Goal: Information Seeking & Learning: Learn about a topic

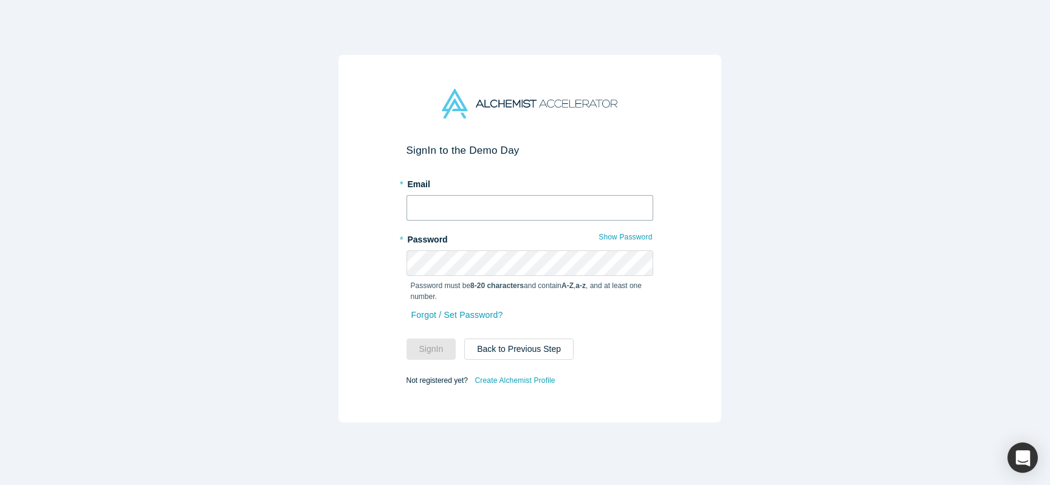
click at [512, 201] on input "text" at bounding box center [530, 208] width 247 height 26
type input "[EMAIL_ADDRESS][DOMAIN_NAME]"
click at [433, 343] on button "Sign In" at bounding box center [432, 349] width 50 height 21
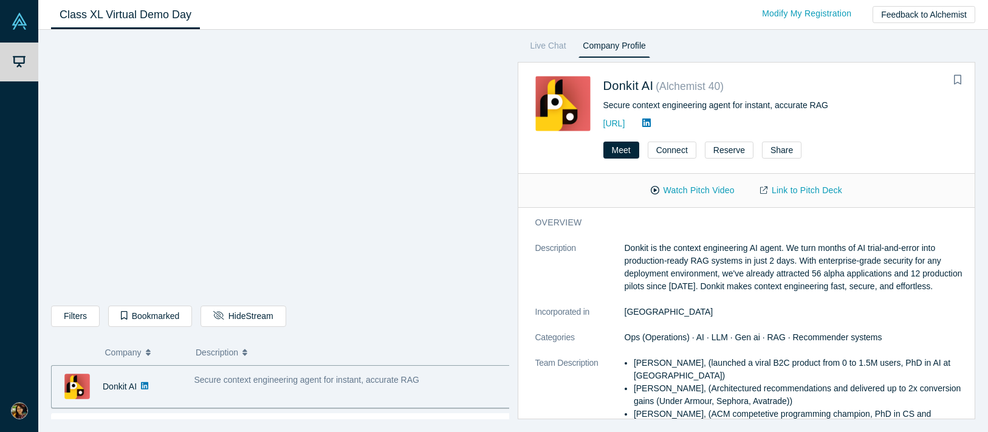
click at [643, 252] on p "Donkit is the context engineering AI agent. We turn months of AI trial-and-erro…" at bounding box center [796, 267] width 343 height 51
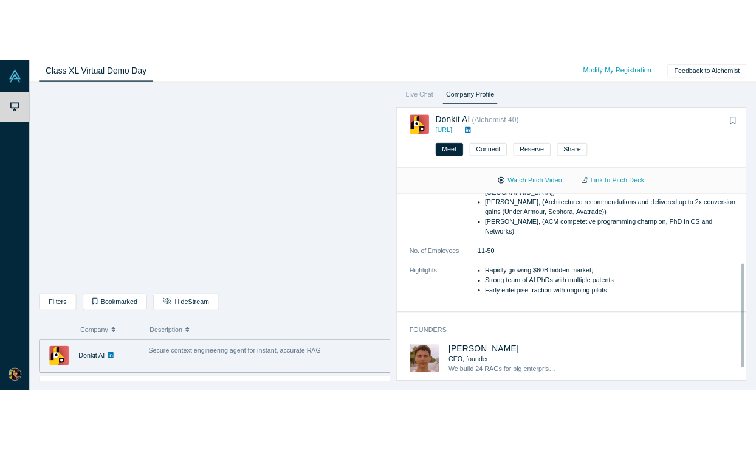
scroll to position [178, 0]
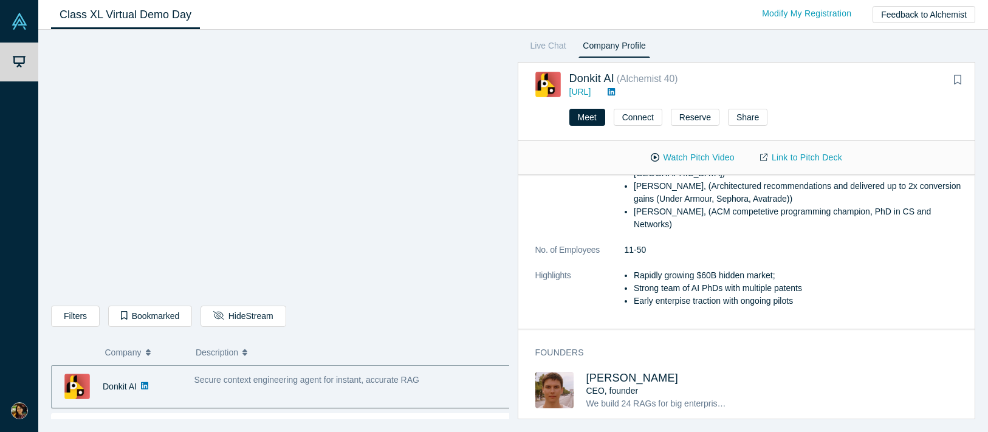
click at [374, 331] on div "Filters AI Artificial Intelligence AI (Artificial Intelligence) B2B SaaS Data A…" at bounding box center [280, 228] width 458 height 381
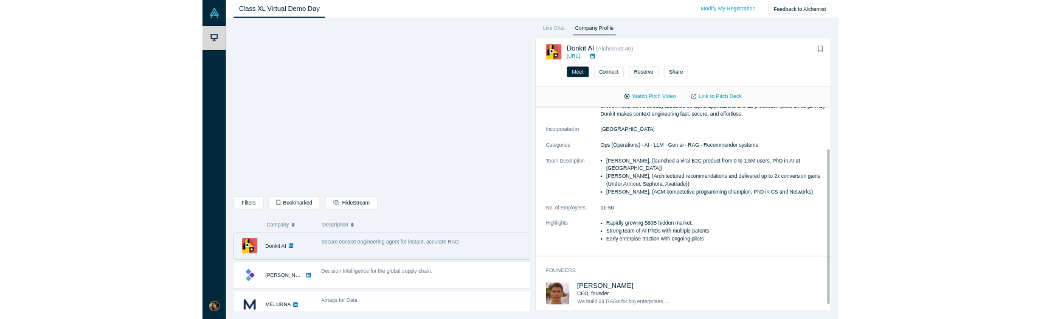
scroll to position [165, 0]
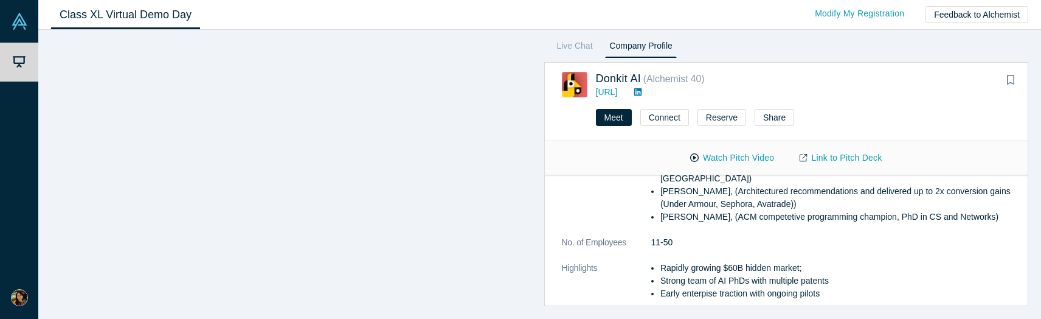
click at [719, 280] on li "Strong team of AI PhDs with multiple patents" at bounding box center [839, 280] width 359 height 13
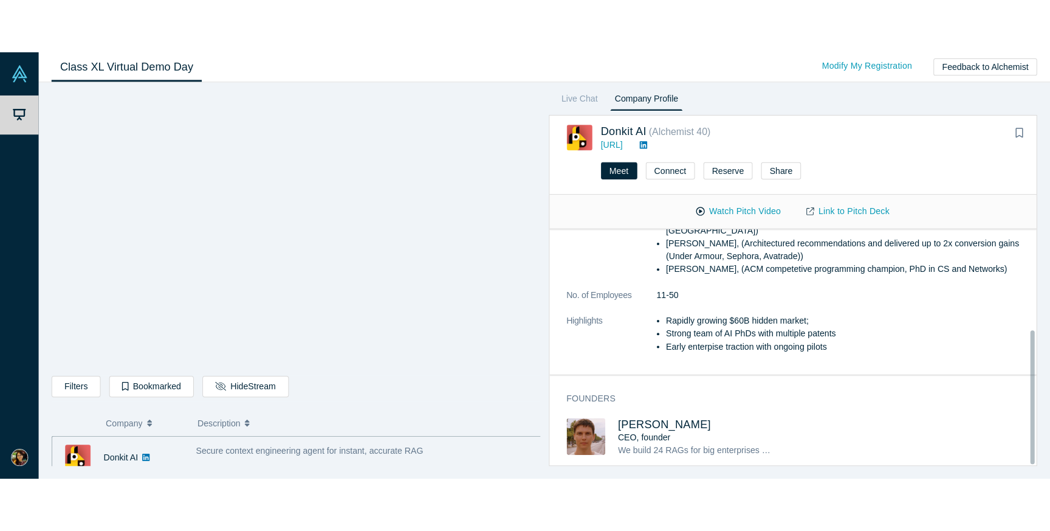
scroll to position [0, 0]
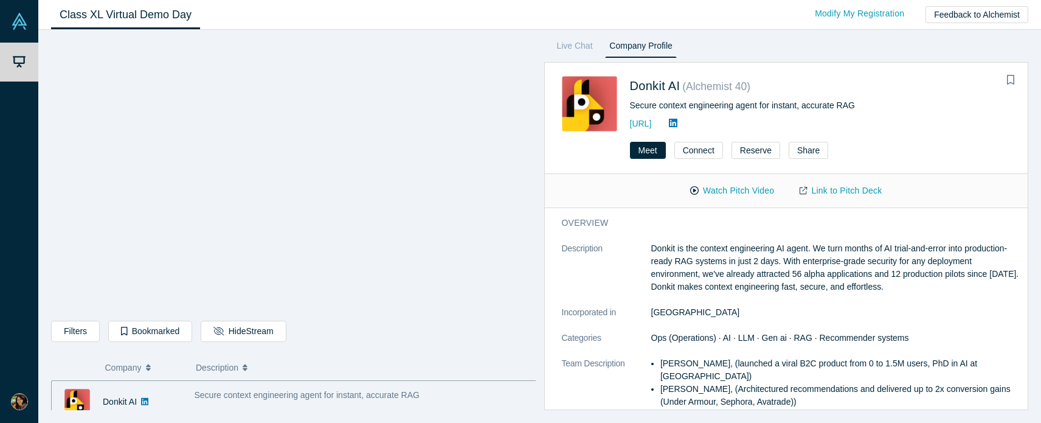
click at [383, 345] on div "Filters AI Artificial Intelligence AI (Artificial Intelligence) B2B SaaS Data A…" at bounding box center [293, 333] width 485 height 26
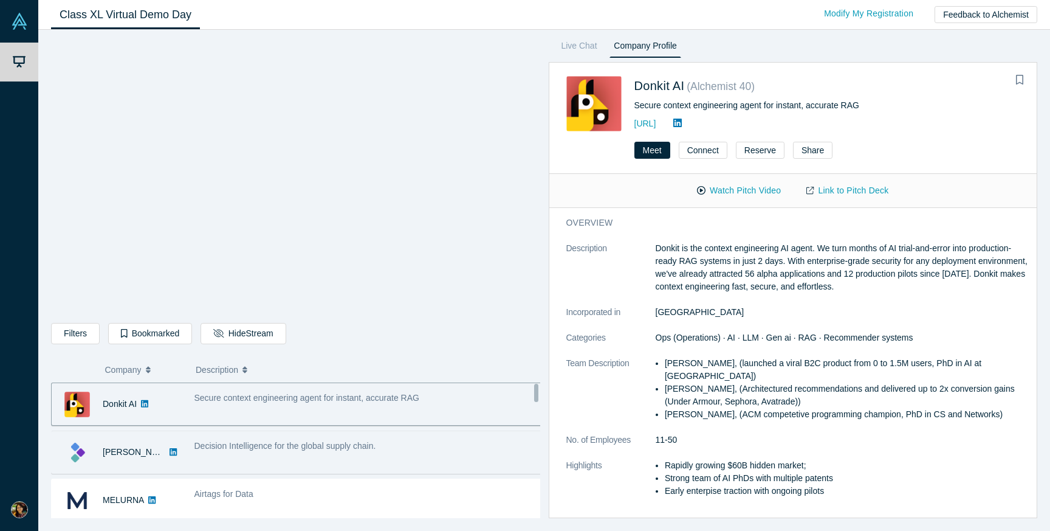
click at [373, 459] on div "Decision Intelligence for the global supply chain." at bounding box center [368, 452] width 361 height 38
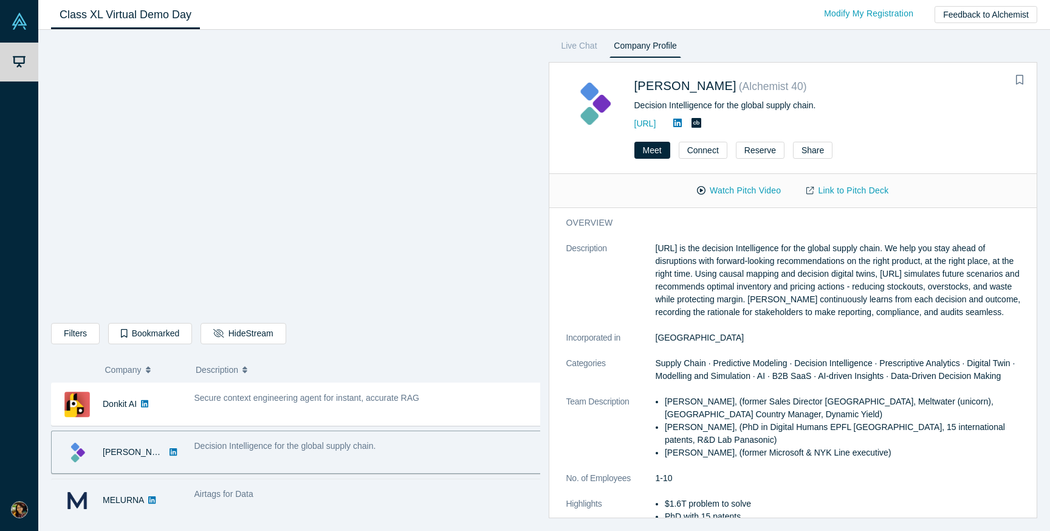
click at [362, 485] on div "Airtags for Data" at bounding box center [368, 500] width 361 height 38
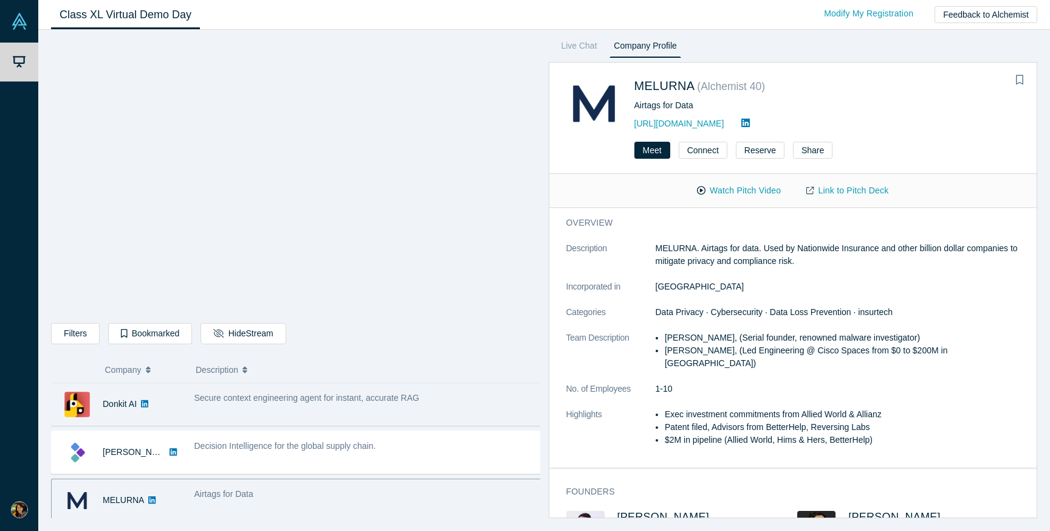
click at [353, 401] on span "Secure context engineering agent for instant, accurate RAG" at bounding box center [307, 398] width 225 height 10
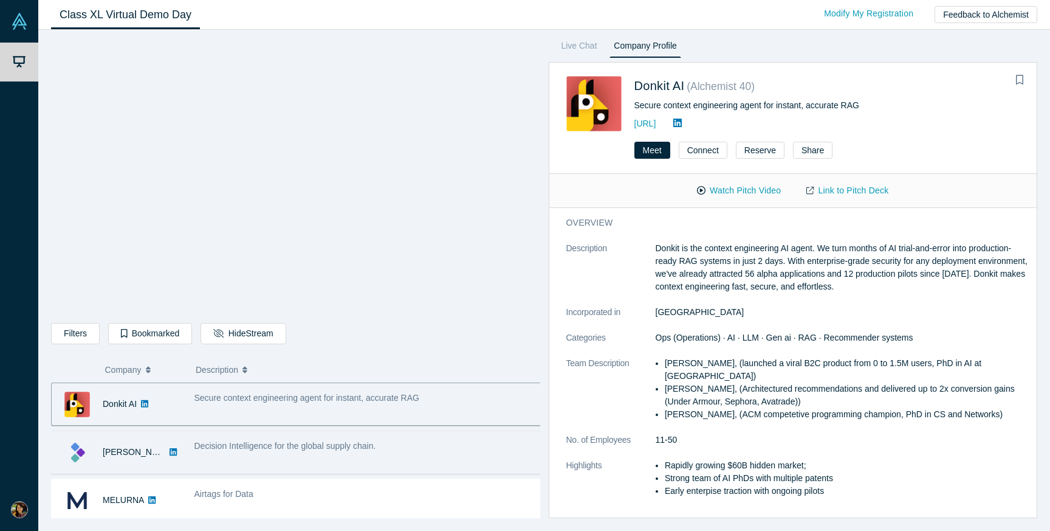
click at [344, 460] on div "Decision Intelligence for the global supply chain." at bounding box center [368, 452] width 361 height 38
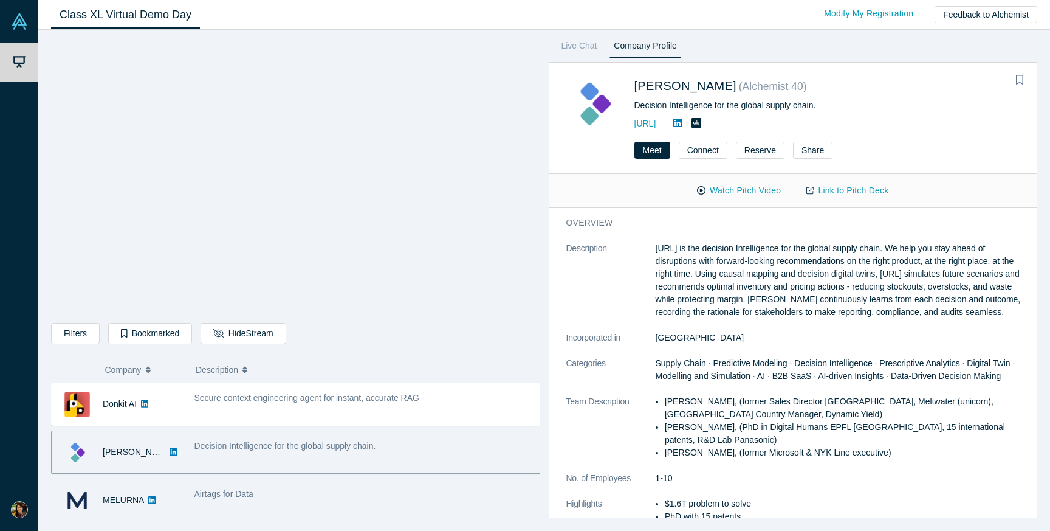
click at [340, 485] on div "Airtags for Data" at bounding box center [369, 494] width 348 height 13
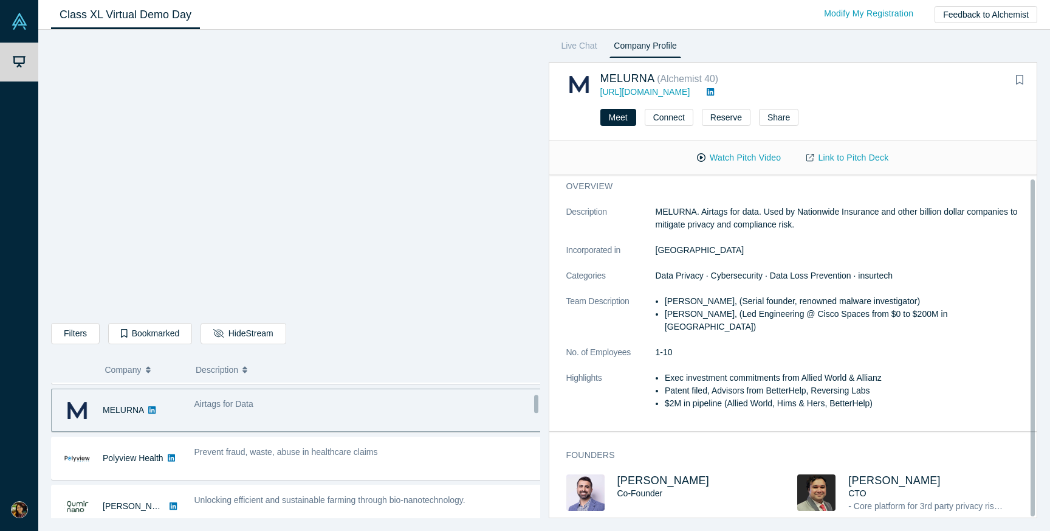
scroll to position [107, 0]
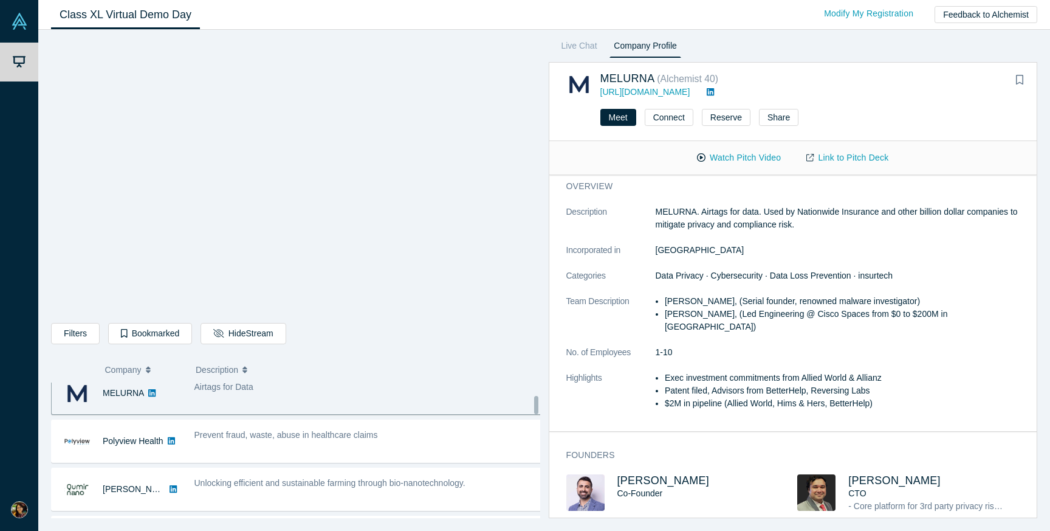
click at [361, 444] on div "Prevent fraud, waste, abuse in healthcare claims" at bounding box center [368, 441] width 361 height 38
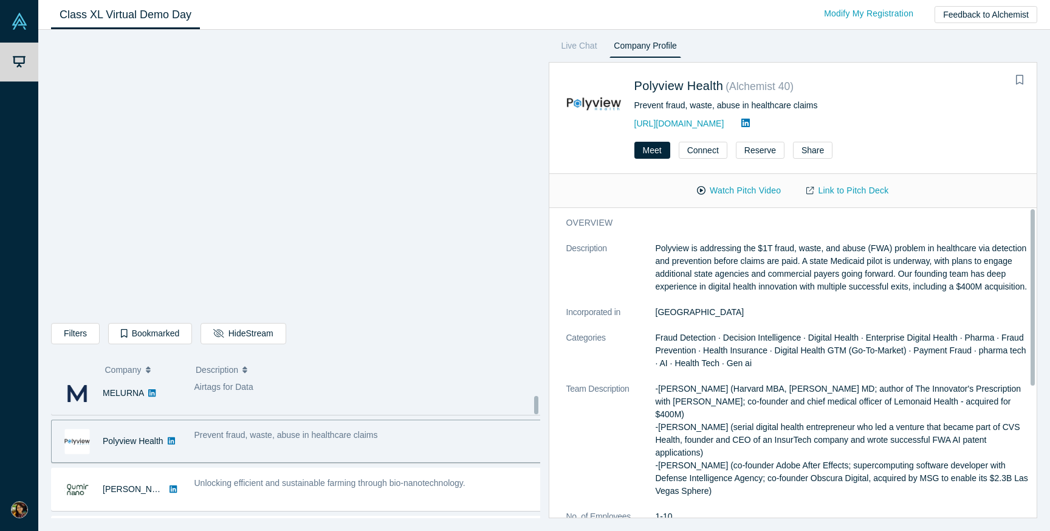
scroll to position [0, 0]
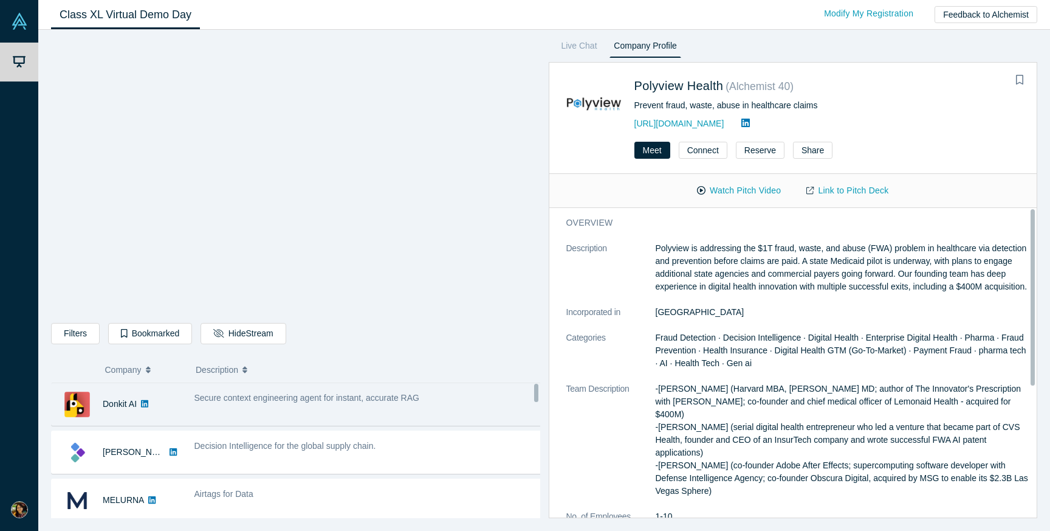
click at [347, 395] on span "Secure context engineering agent for instant, accurate RAG" at bounding box center [307, 398] width 225 height 10
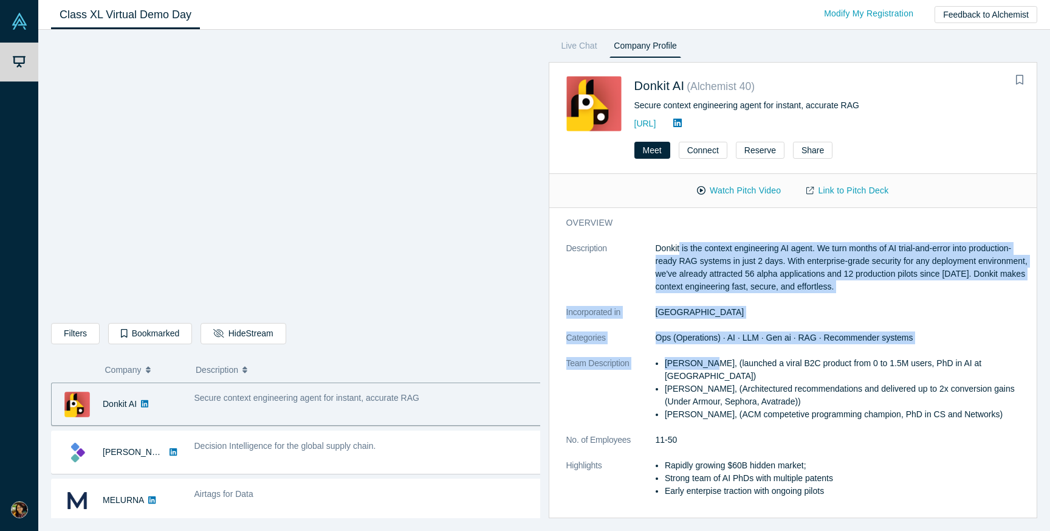
drag, startPoint x: 681, startPoint y: 253, endPoint x: 703, endPoint y: 370, distance: 118.9
click at [705, 370] on dl "Description Donkit is the context engineering AI agent. We turn months of AI tr…" at bounding box center [798, 376] width 463 height 268
click at [689, 328] on dl "Description Donkit is the context engineering AI agent. We turn months of AI tr…" at bounding box center [798, 376] width 463 height 268
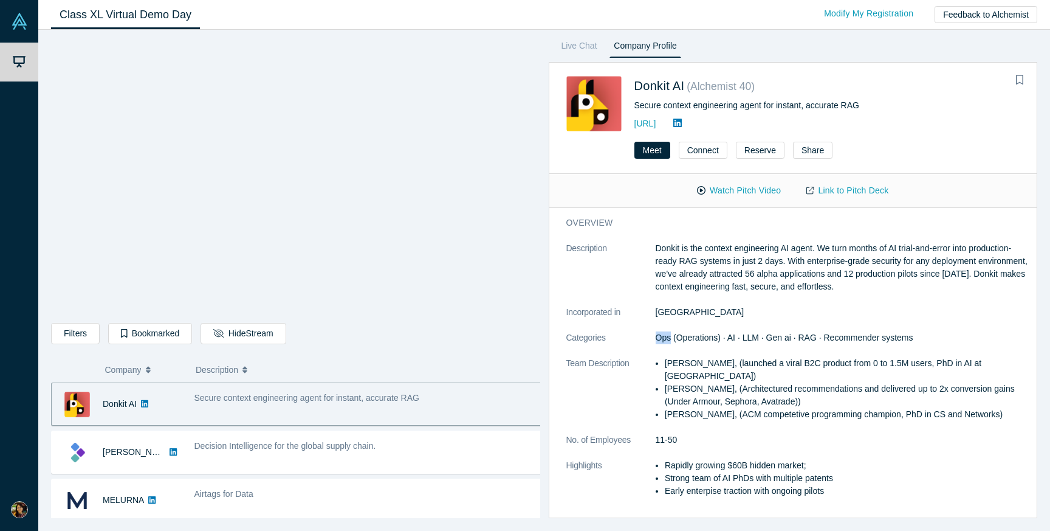
click at [689, 328] on dl "Description Donkit is the context engineering AI agent. We turn months of AI tr…" at bounding box center [798, 376] width 463 height 268
click at [700, 329] on dl "Description Donkit is the context engineering AI agent. We turn months of AI tr…" at bounding box center [798, 376] width 463 height 268
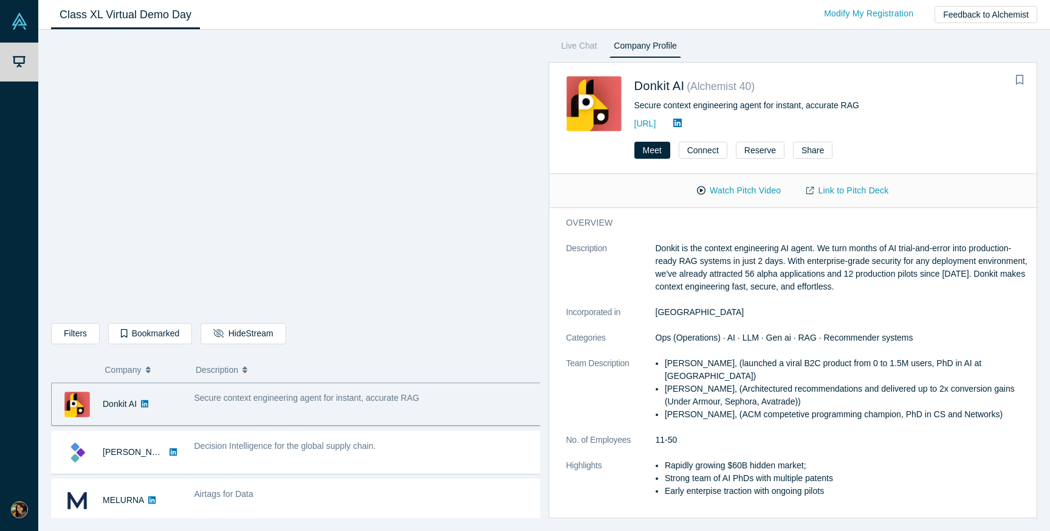
click at [688, 318] on dd "[GEOGRAPHIC_DATA]" at bounding box center [843, 312] width 374 height 13
click at [686, 264] on p "Donkit is the context engineering AI agent. We turn months of AI trial-and-erro…" at bounding box center [843, 267] width 374 height 51
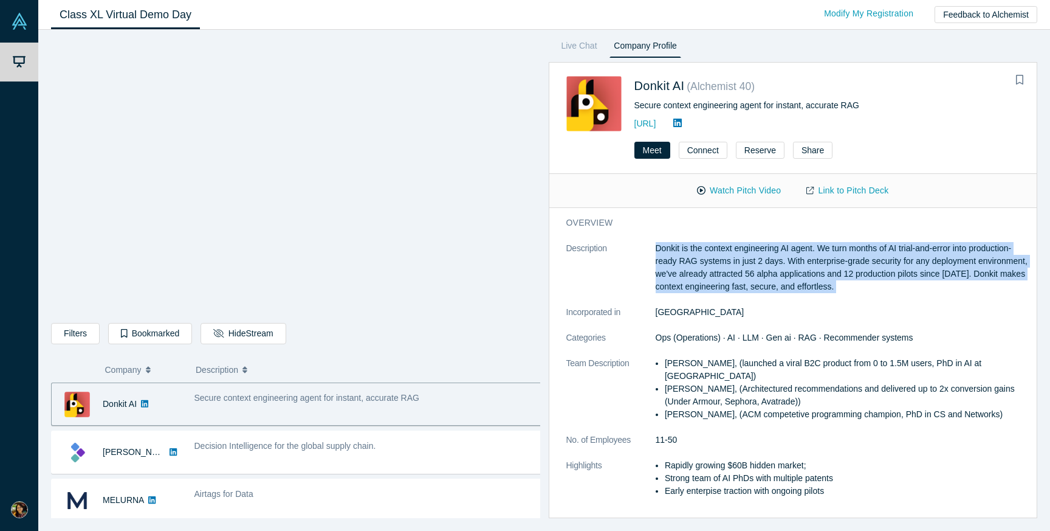
click at [686, 264] on p "Donkit is the context engineering AI agent. We turn months of AI trial-and-erro…" at bounding box center [843, 267] width 374 height 51
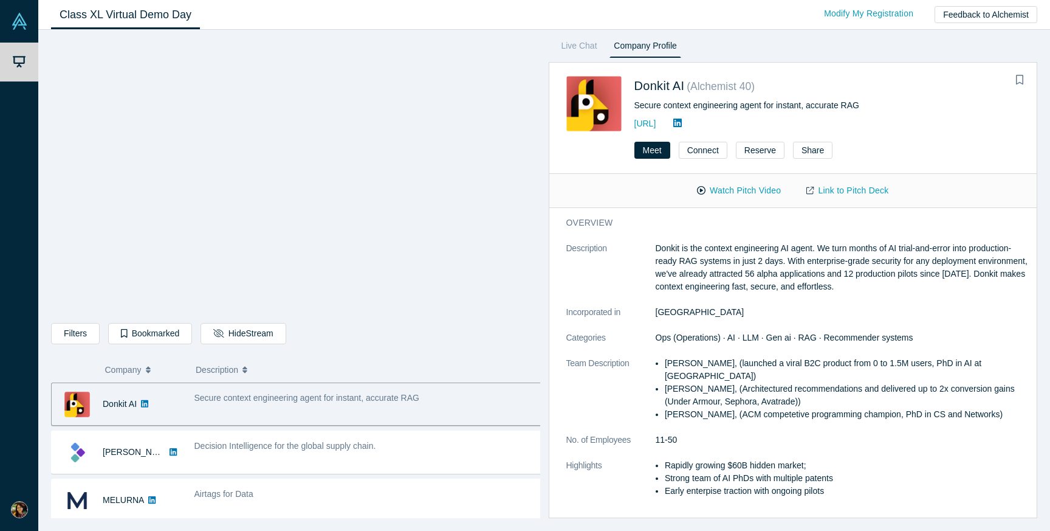
click at [685, 333] on span "Ops (Operations) · AI · LLM · Gen ai · RAG · Recommender systems" at bounding box center [785, 338] width 258 height 10
click at [312, 340] on div "Filters AI Artificial Intelligence AI (Artificial Intelligence) B2B SaaS Data A…" at bounding box center [295, 336] width 489 height 26
click at [667, 332] on dd "Ops (Operations) · AI · LLM · Gen ai · RAG · Recommender systems" at bounding box center [843, 337] width 374 height 13
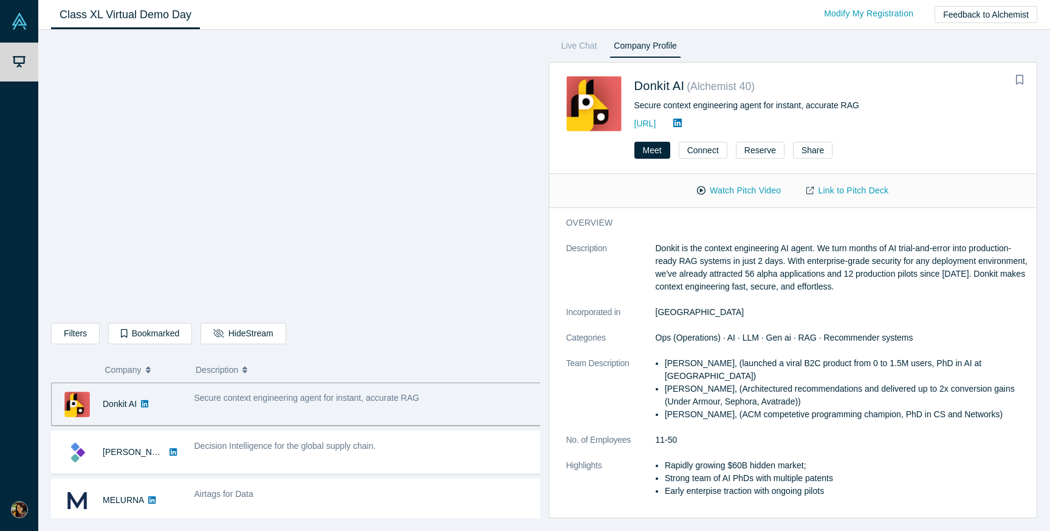
click at [677, 365] on li "[PERSON_NAME], (launched a viral B2C product from 0 to 1.5M users, PhD in AI at…" at bounding box center [847, 370] width 364 height 26
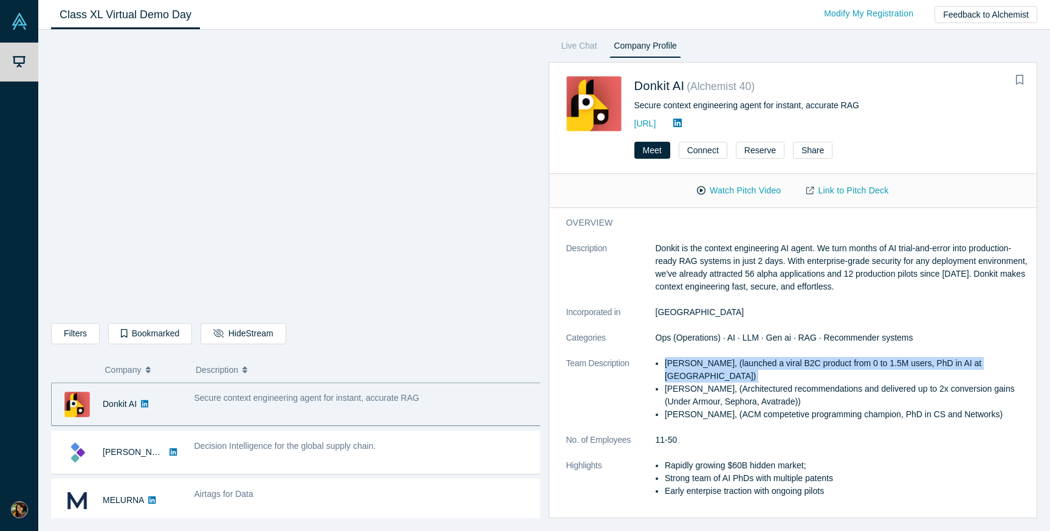
click at [677, 365] on li "[PERSON_NAME], (launched a viral B2C product from 0 to 1.5M users, PhD in AI at…" at bounding box center [847, 370] width 364 height 26
click at [665, 368] on li "[PERSON_NAME], (launched a viral B2C product from 0 to 1.5M users, PhD in AI at…" at bounding box center [847, 370] width 364 height 26
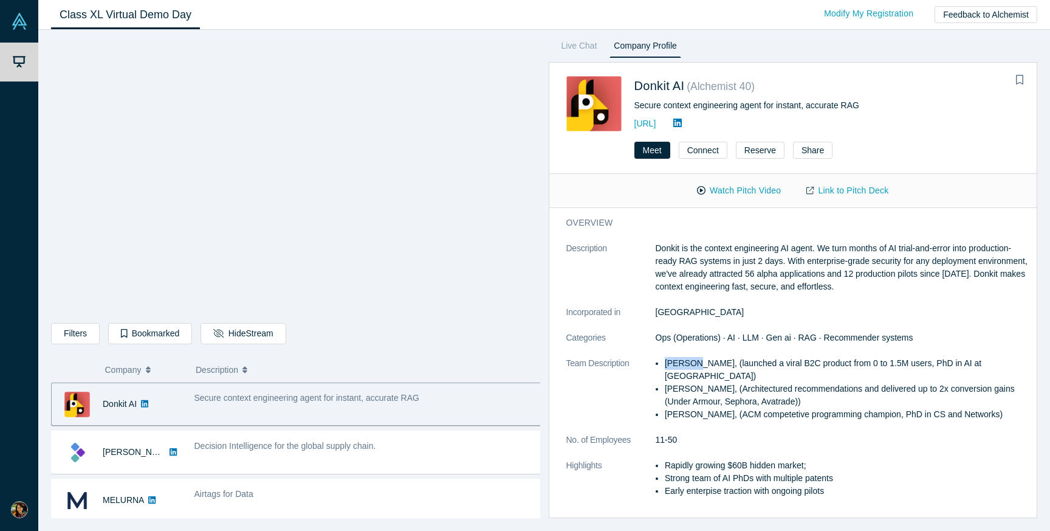
click at [665, 368] on li "[PERSON_NAME], (launched a viral B2C product from 0 to 1.5M users, PhD in AI at…" at bounding box center [847, 370] width 364 height 26
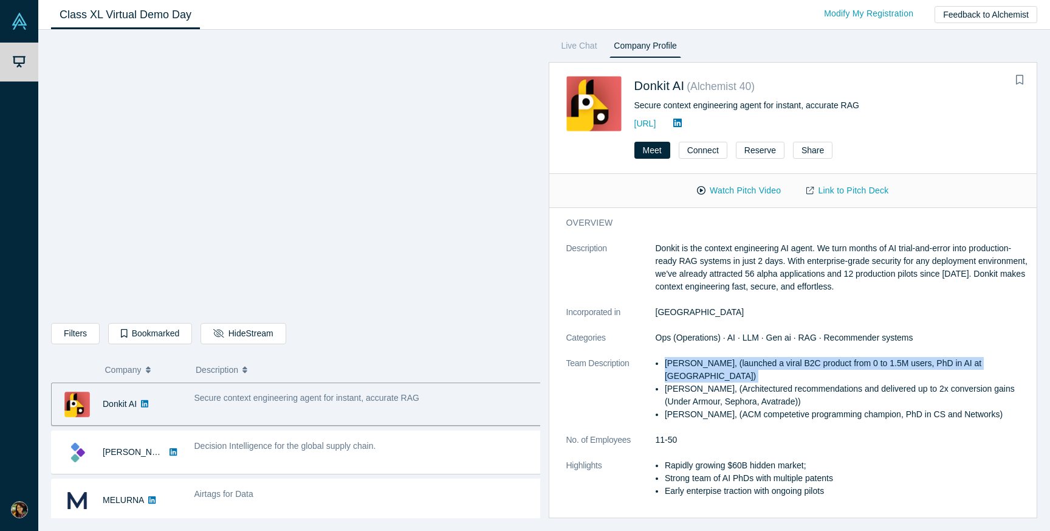
click at [665, 368] on li "[PERSON_NAME], (launched a viral B2C product from 0 to 1.5M users, PhD in AI at…" at bounding box center [847, 370] width 364 height 26
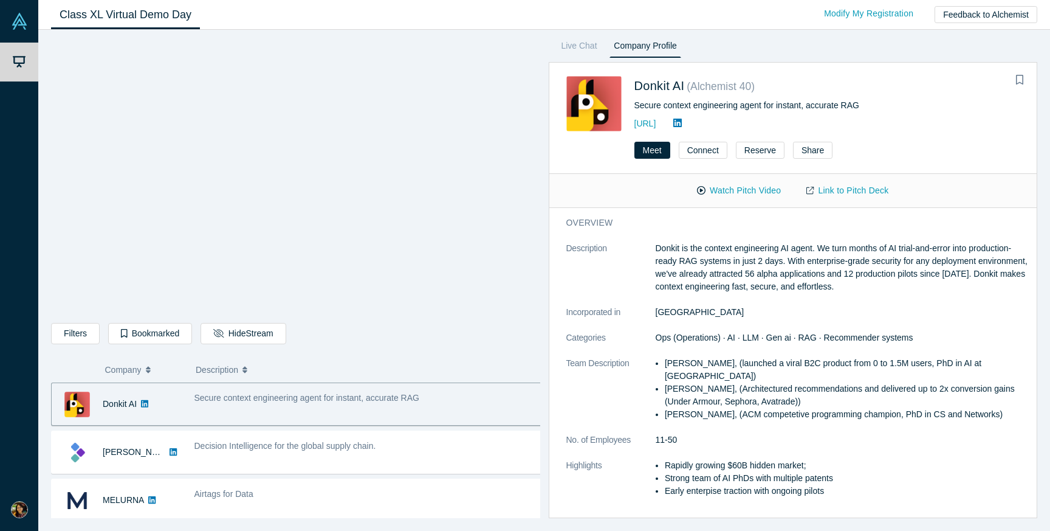
click at [671, 387] on li "[PERSON_NAME], (Architectured recommendations and delivered up to 2x conversion…" at bounding box center [847, 395] width 364 height 26
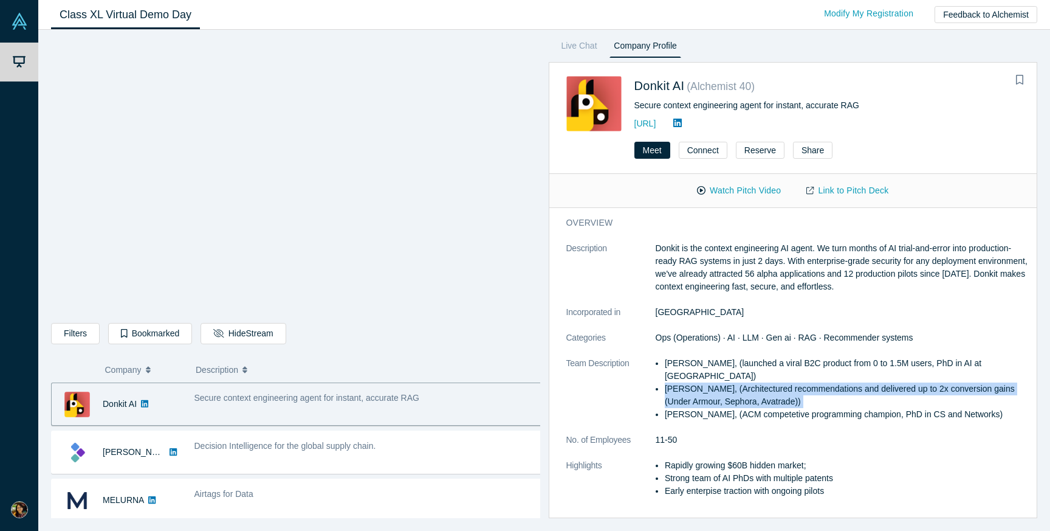
click at [671, 387] on li "[PERSON_NAME], (Architectured recommendations and delivered up to 2x conversion…" at bounding box center [847, 395] width 364 height 26
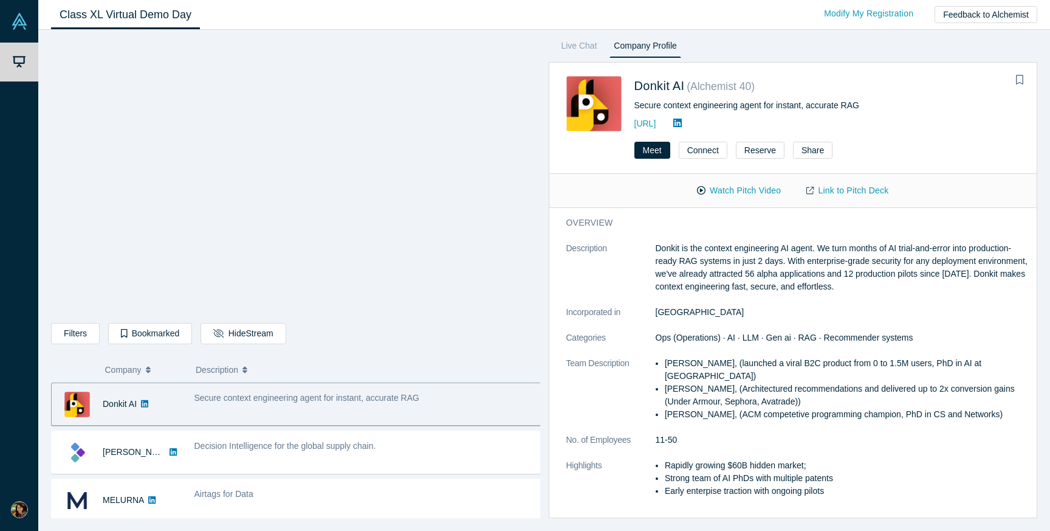
click at [677, 418] on li "[PERSON_NAME], (ACM competetive programming champion, PhD in CS and Networks)" at bounding box center [847, 414] width 364 height 13
click at [680, 434] on dd "11-50" at bounding box center [843, 439] width 374 height 13
drag, startPoint x: 634, startPoint y: 443, endPoint x: 774, endPoint y: 448, distance: 139.9
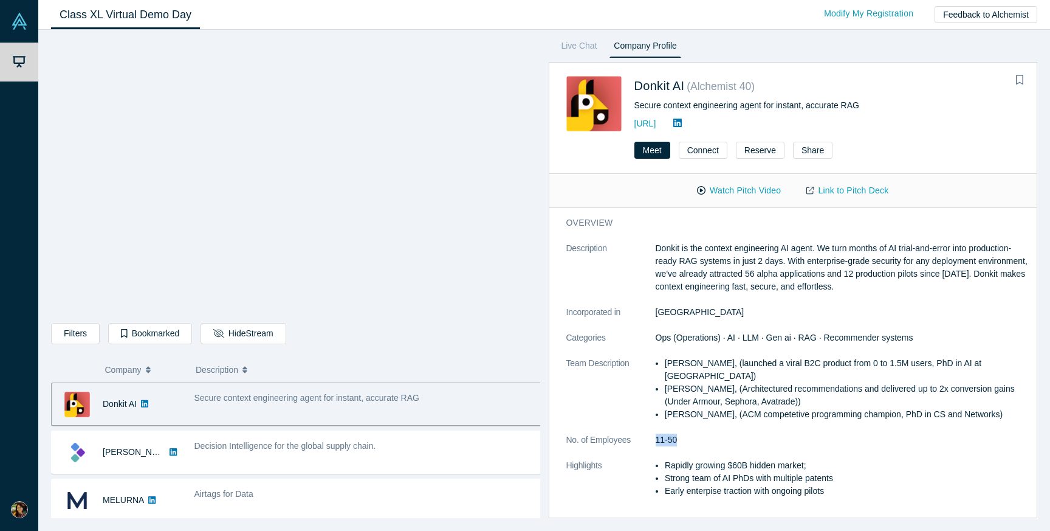
click at [773, 447] on dl "Description Donkit is the context engineering AI agent. We turn months of AI tr…" at bounding box center [798, 376] width 463 height 268
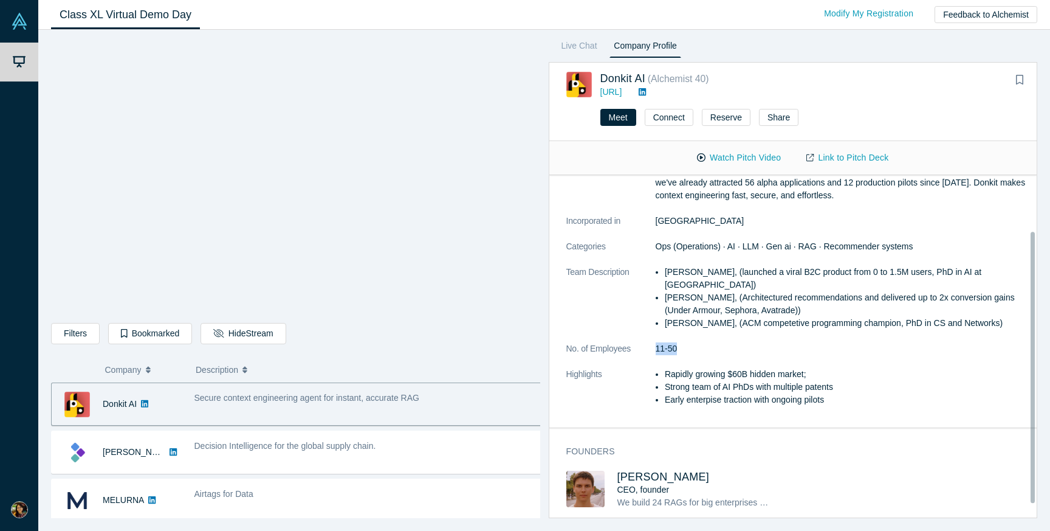
scroll to position [67, 0]
click at [727, 368] on li "Rapidly growing $60B hidden market;" at bounding box center [847, 374] width 364 height 13
click at [726, 381] on li "Strong team of AI PhDs with multiple patents" at bounding box center [847, 387] width 364 height 13
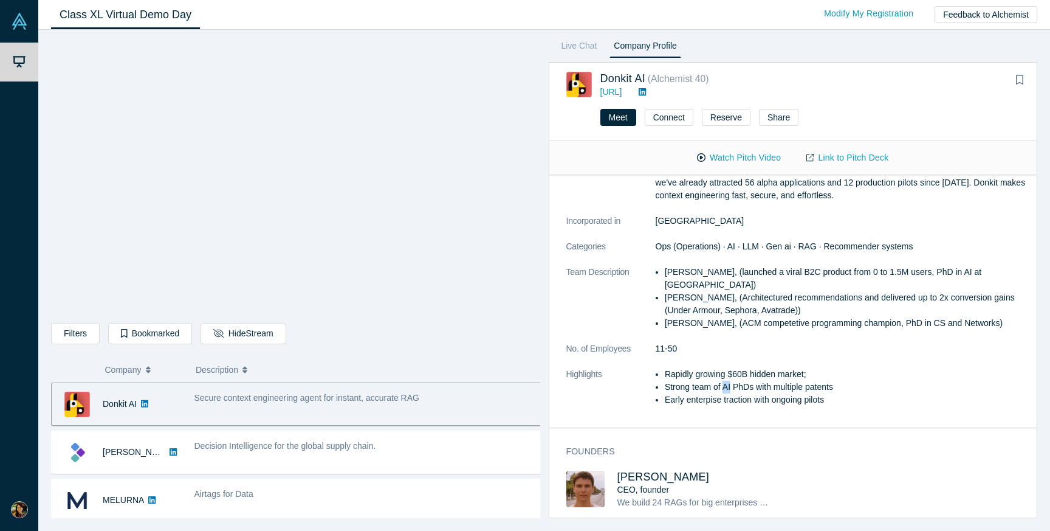
click at [726, 381] on li "Strong team of AI PhDs with multiple patents" at bounding box center [847, 387] width 364 height 13
click at [726, 394] on li "Early enterpise traction with ongoing pilots" at bounding box center [847, 399] width 364 height 13
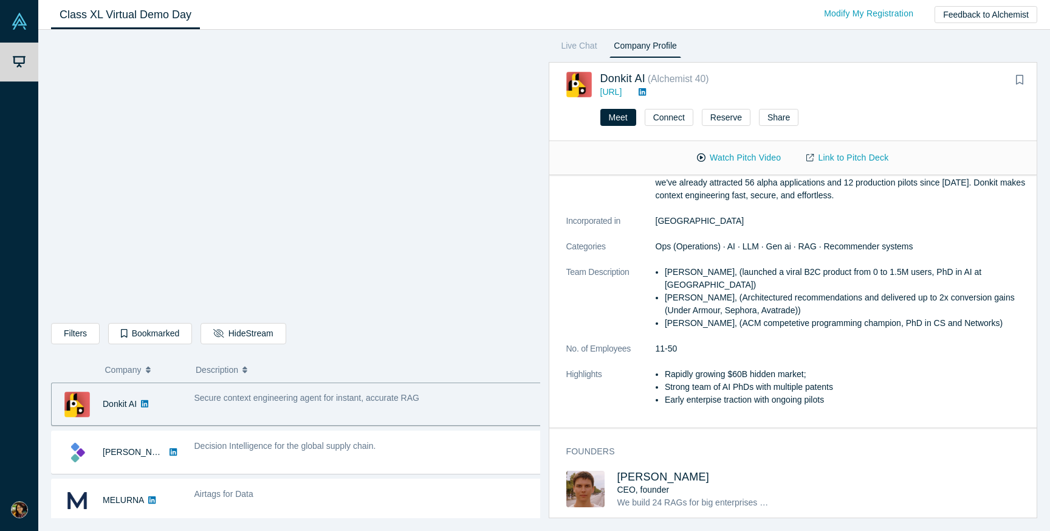
click at [714, 370] on li "Rapidly growing $60B hidden market;" at bounding box center [847, 374] width 364 height 13
click at [698, 348] on dl "Description Donkit is the context engineering AI agent. We turn months of AI tr…" at bounding box center [798, 285] width 463 height 268
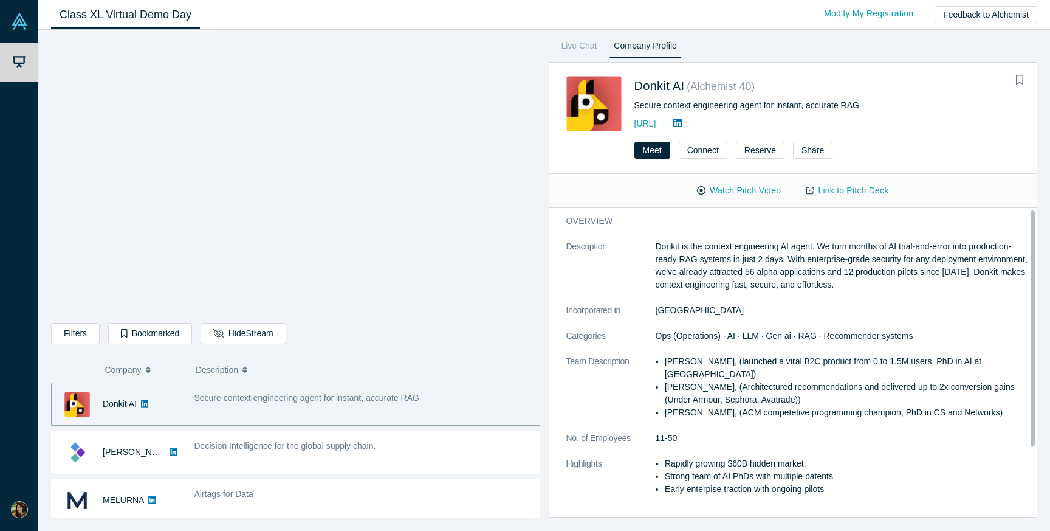
scroll to position [0, 0]
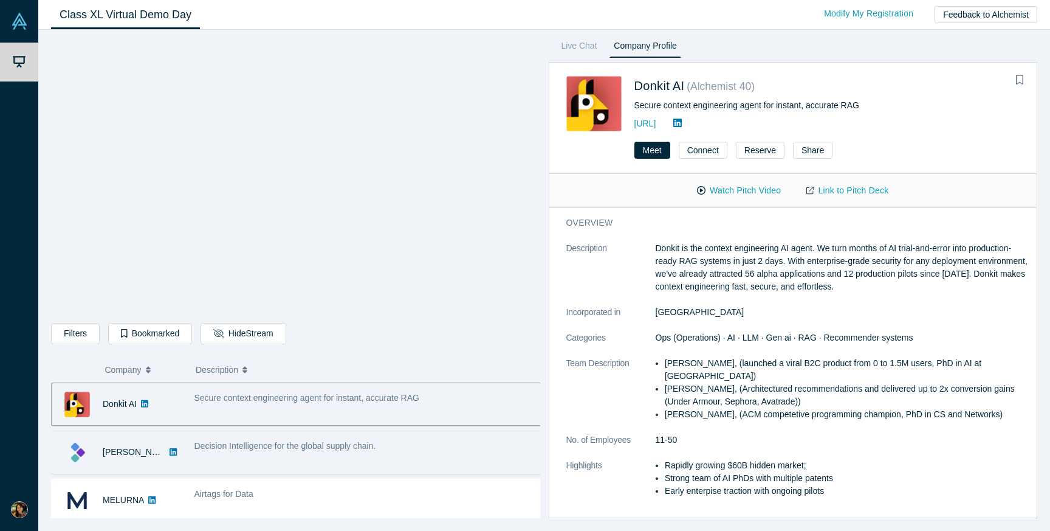
click at [243, 452] on div "Decision Intelligence for the global supply chain." at bounding box center [368, 452] width 361 height 38
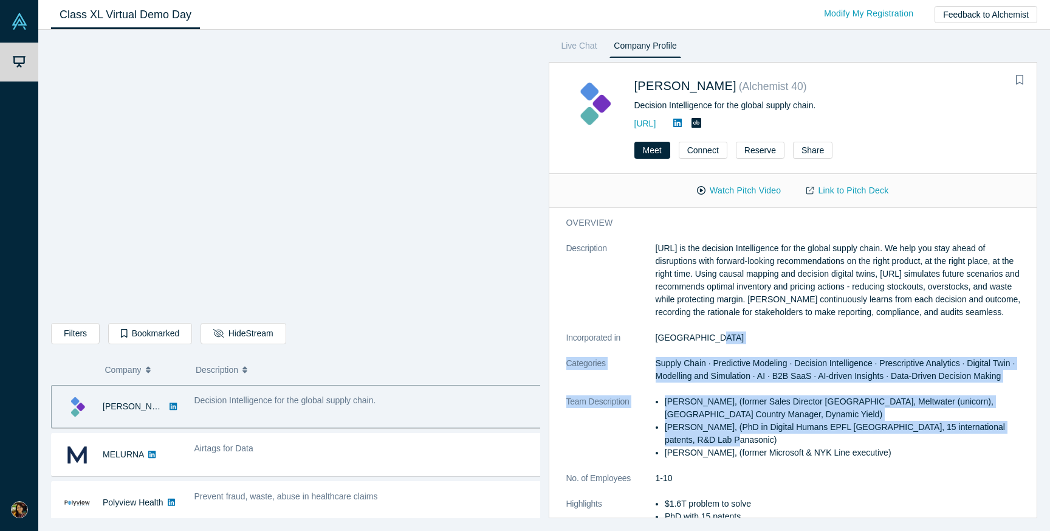
drag, startPoint x: 691, startPoint y: 358, endPoint x: 705, endPoint y: 452, distance: 94.6
click at [705, 452] on dl "Description [URL] is the decision Intelligence for the global supply chain. We …" at bounding box center [798, 395] width 463 height 306
click at [705, 446] on li "[PERSON_NAME], (PhD in Digital Humans EPFL [GEOGRAPHIC_DATA], 15 international …" at bounding box center [847, 434] width 364 height 26
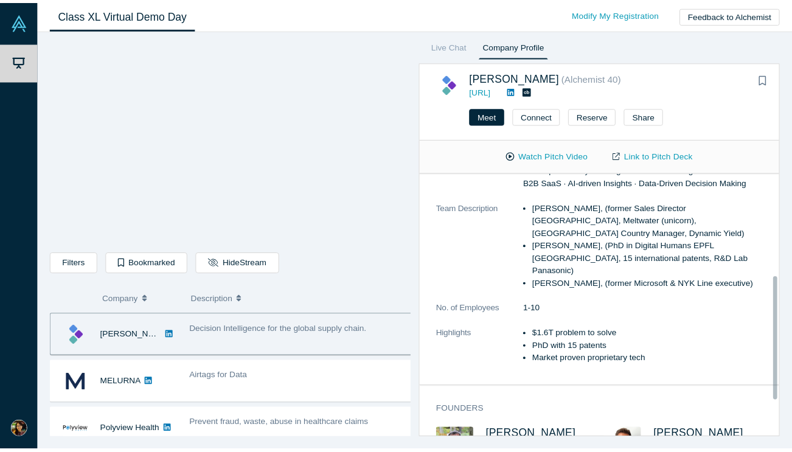
scroll to position [222, 0]
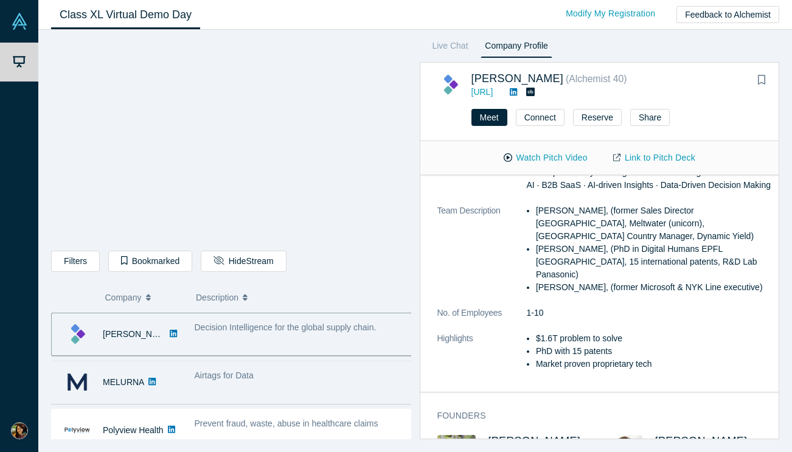
click at [227, 373] on span "Airtags for Data" at bounding box center [224, 375] width 59 height 10
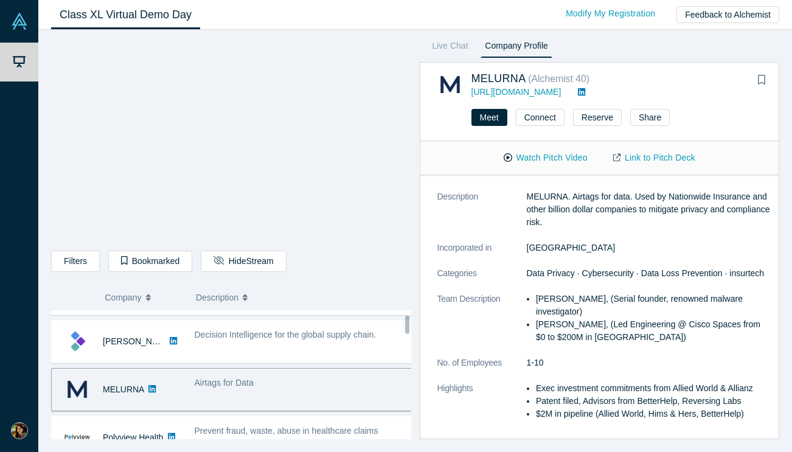
scroll to position [37, 0]
